Goal: Task Accomplishment & Management: Use online tool/utility

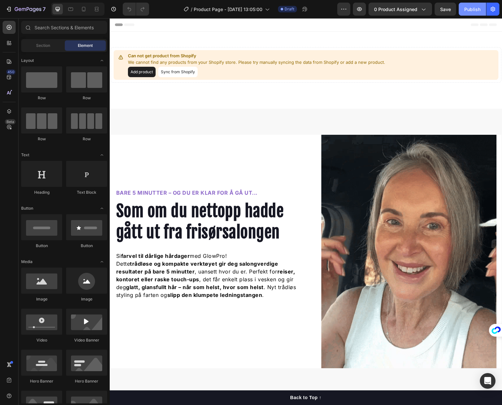
click at [471, 13] on button "Publish" at bounding box center [472, 9] width 27 height 13
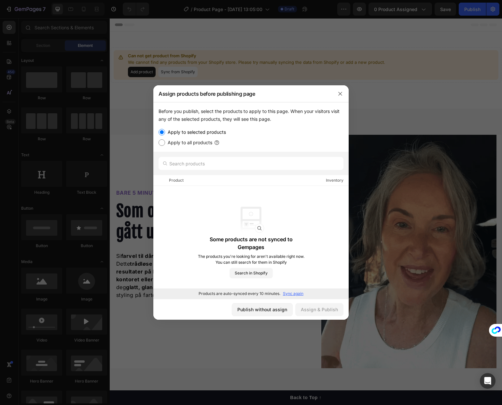
click at [292, 296] on p "Sync again" at bounding box center [293, 294] width 21 height 6
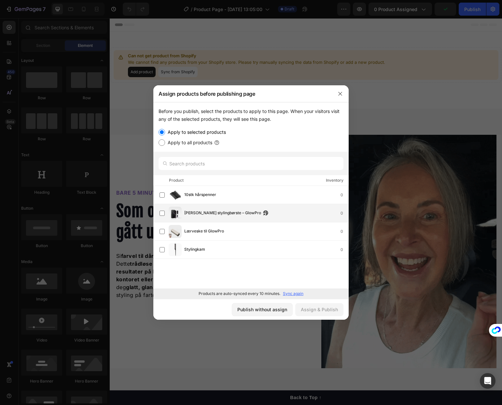
click at [185, 211] on span "[PERSON_NAME] stylingbørste – GlowPro" at bounding box center [222, 213] width 77 height 7
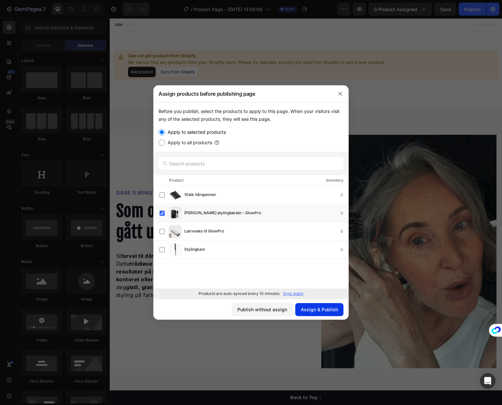
click at [317, 310] on div "Assign & Publish" at bounding box center [319, 309] width 37 height 7
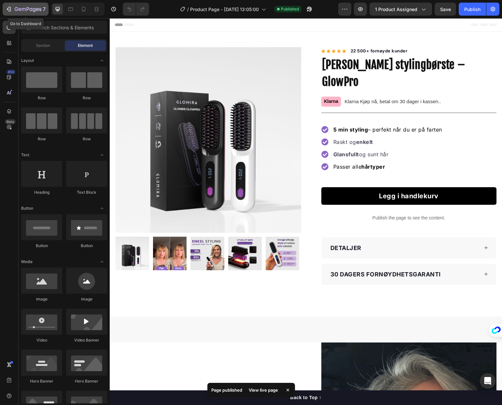
click at [28, 11] on icon "button" at bounding box center [28, 10] width 27 height 6
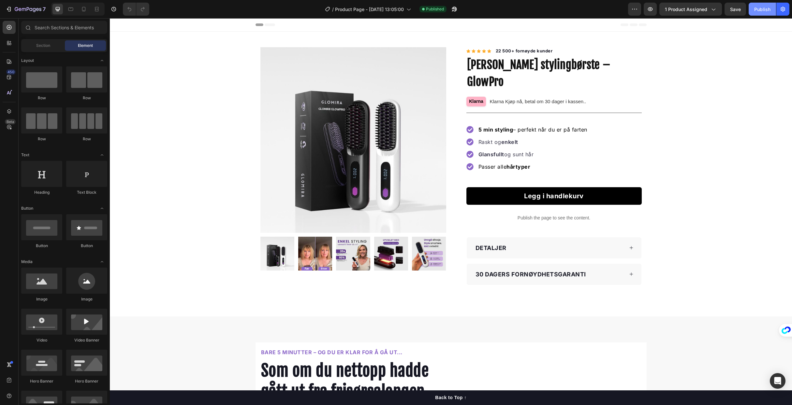
click at [759, 8] on div "Publish" at bounding box center [762, 9] width 16 height 7
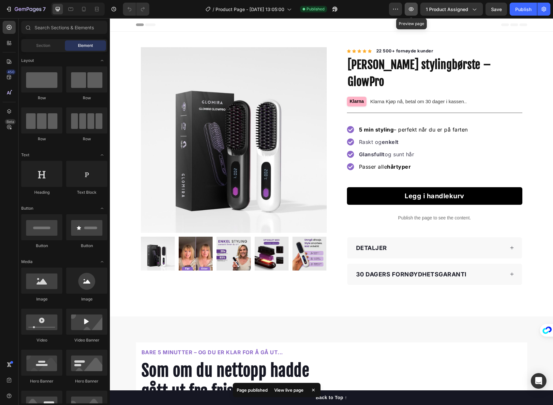
click at [408, 9] on button "button" at bounding box center [410, 9] width 13 height 13
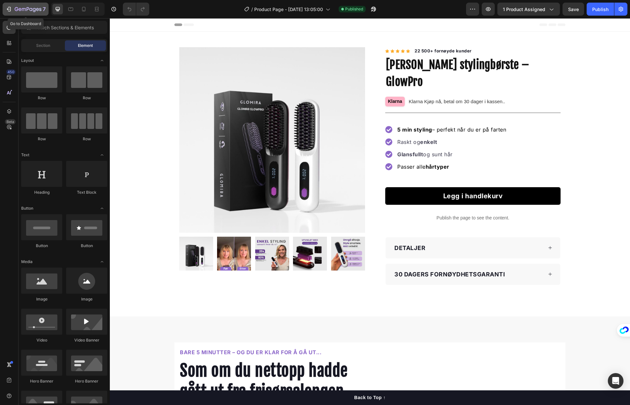
click at [4, 9] on button "7" at bounding box center [26, 9] width 46 height 13
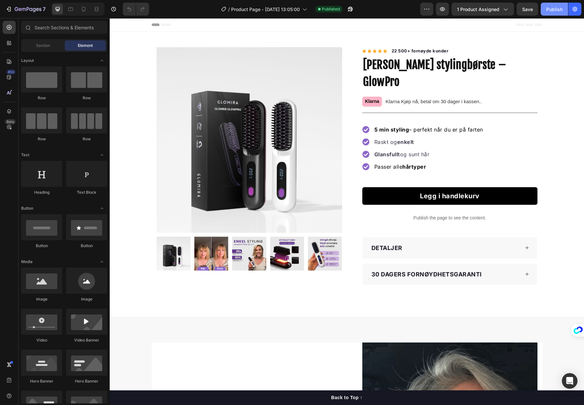
click at [558, 11] on div "Publish" at bounding box center [555, 9] width 16 height 7
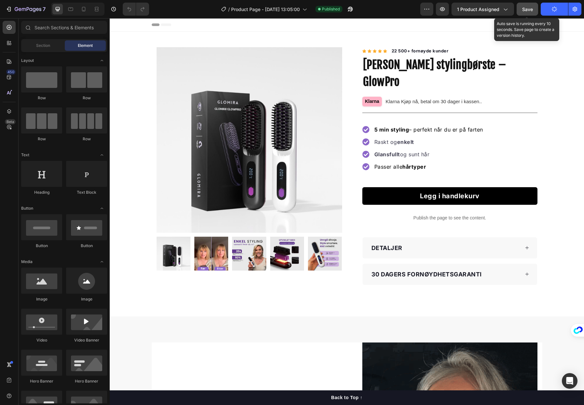
click at [529, 9] on span "Save" at bounding box center [528, 10] width 11 height 6
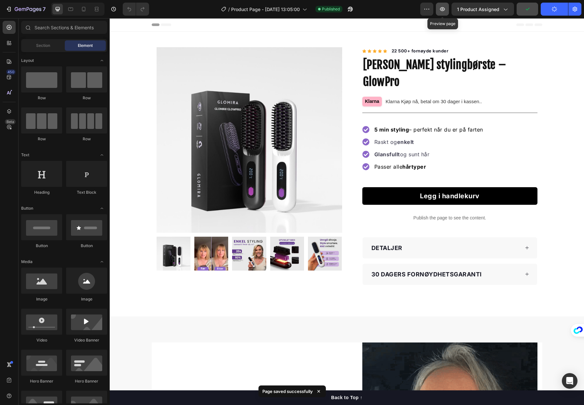
click at [441, 8] on icon "button" at bounding box center [443, 9] width 7 height 7
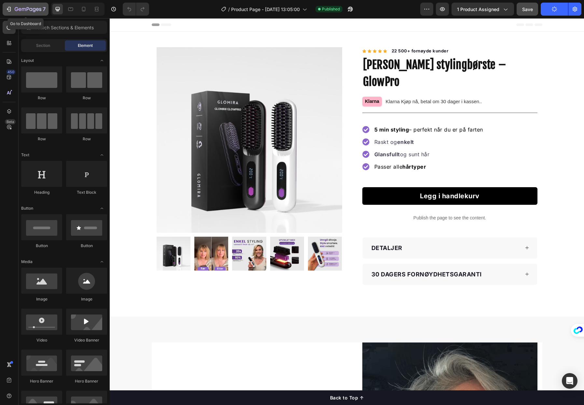
click at [6, 6] on icon "button" at bounding box center [9, 9] width 7 height 7
